Goal: Find specific page/section

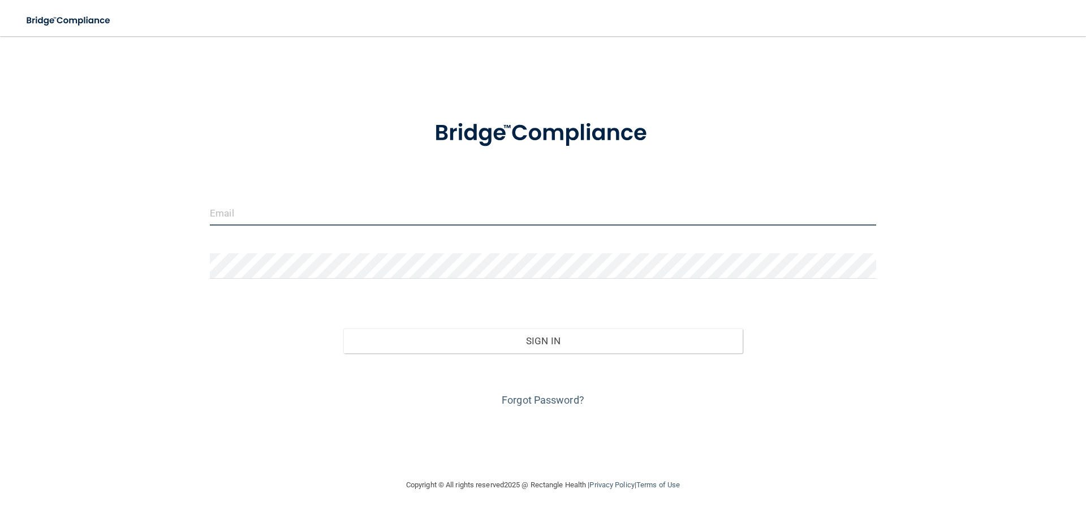
type input "[EMAIL_ADDRESS][DOMAIN_NAME]"
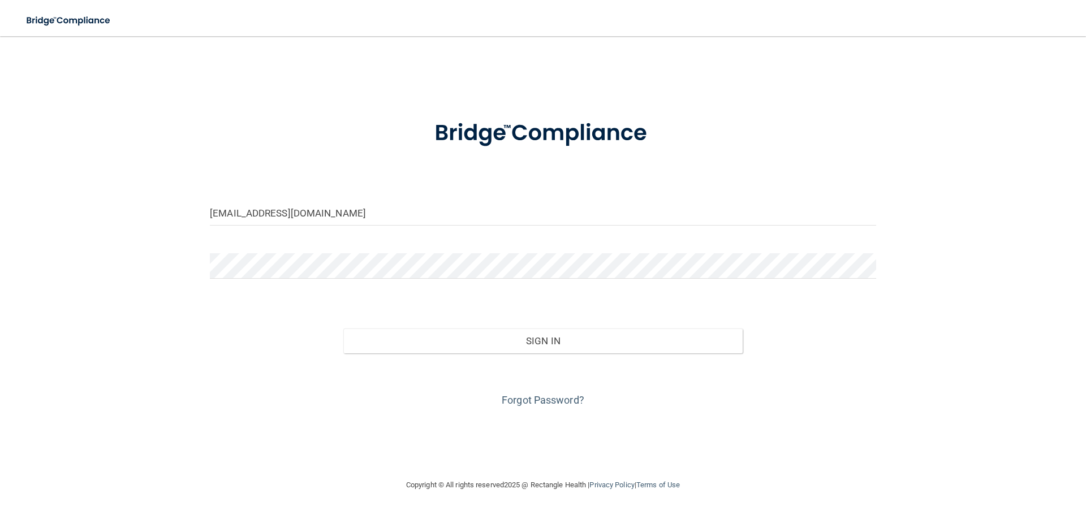
click at [374, 325] on div "Sign In" at bounding box center [542, 330] width 683 height 48
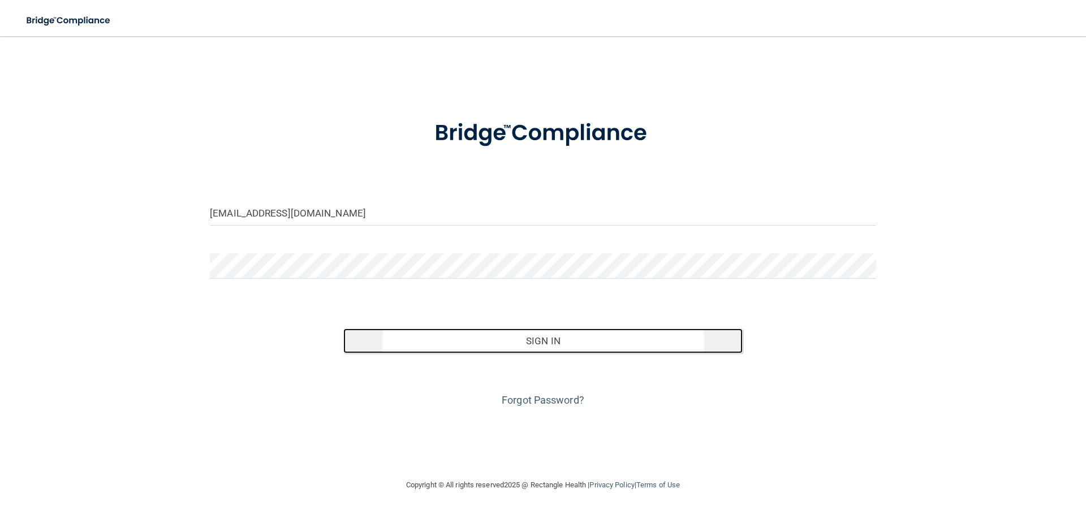
click at [388, 346] on button "Sign In" at bounding box center [543, 341] width 400 height 25
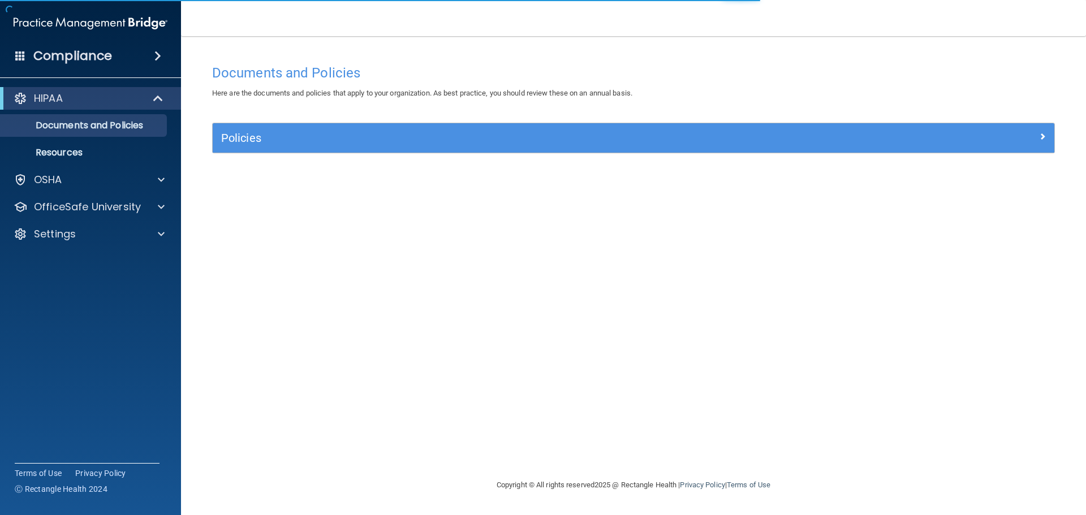
click at [161, 54] on span at bounding box center [157, 56] width 7 height 14
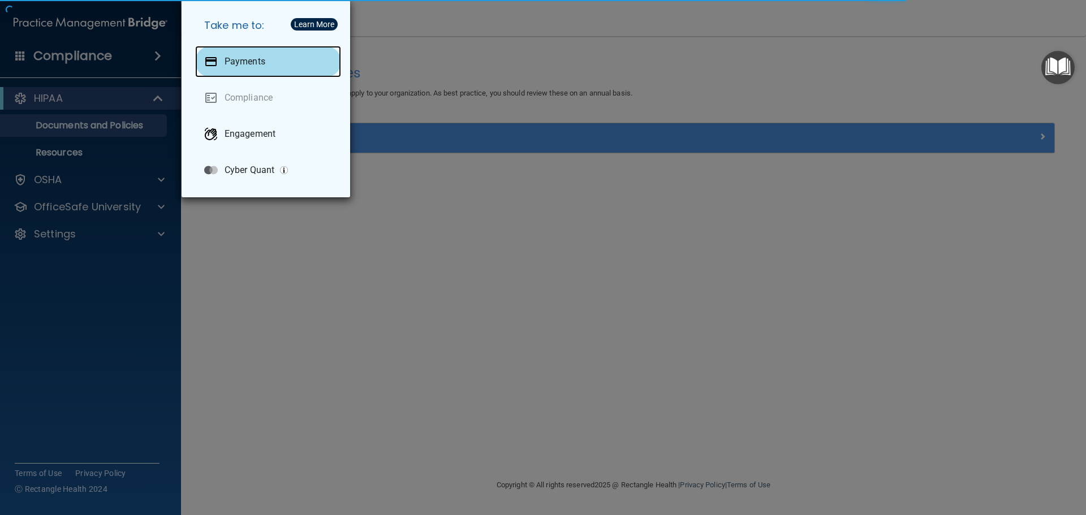
click at [254, 72] on div "Payments" at bounding box center [268, 62] width 146 height 32
